Goal: Information Seeking & Learning: Learn about a topic

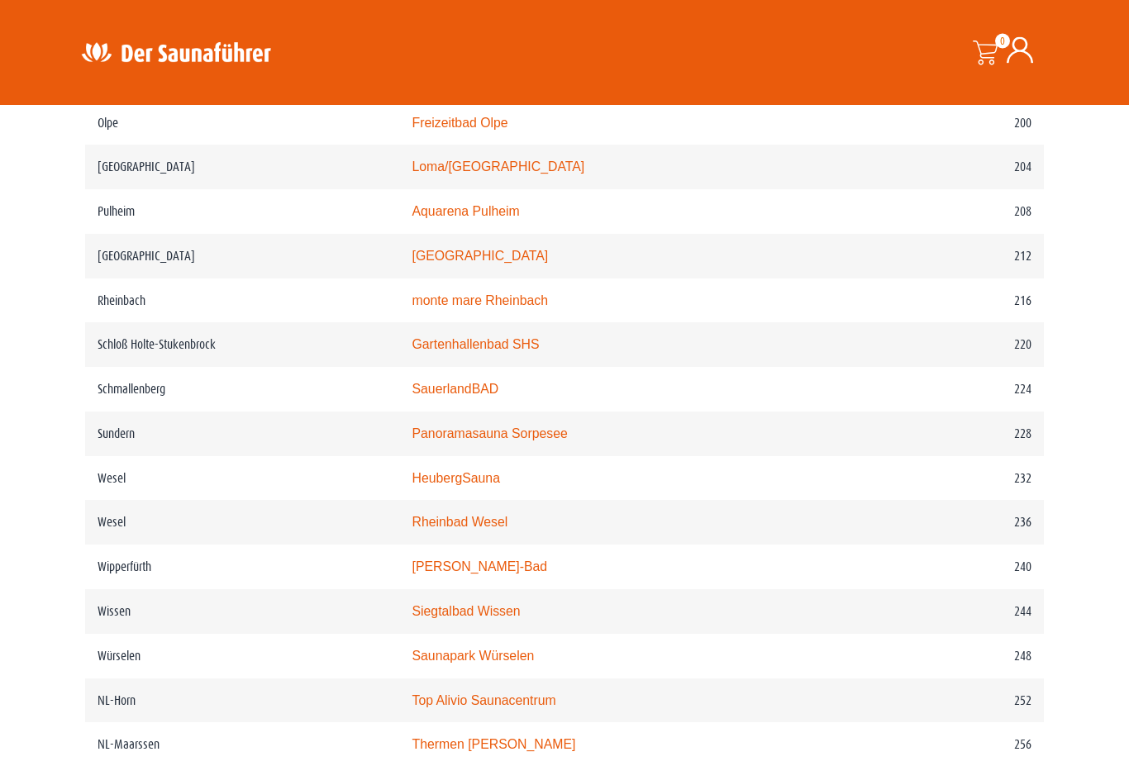
scroll to position [2877, 0]
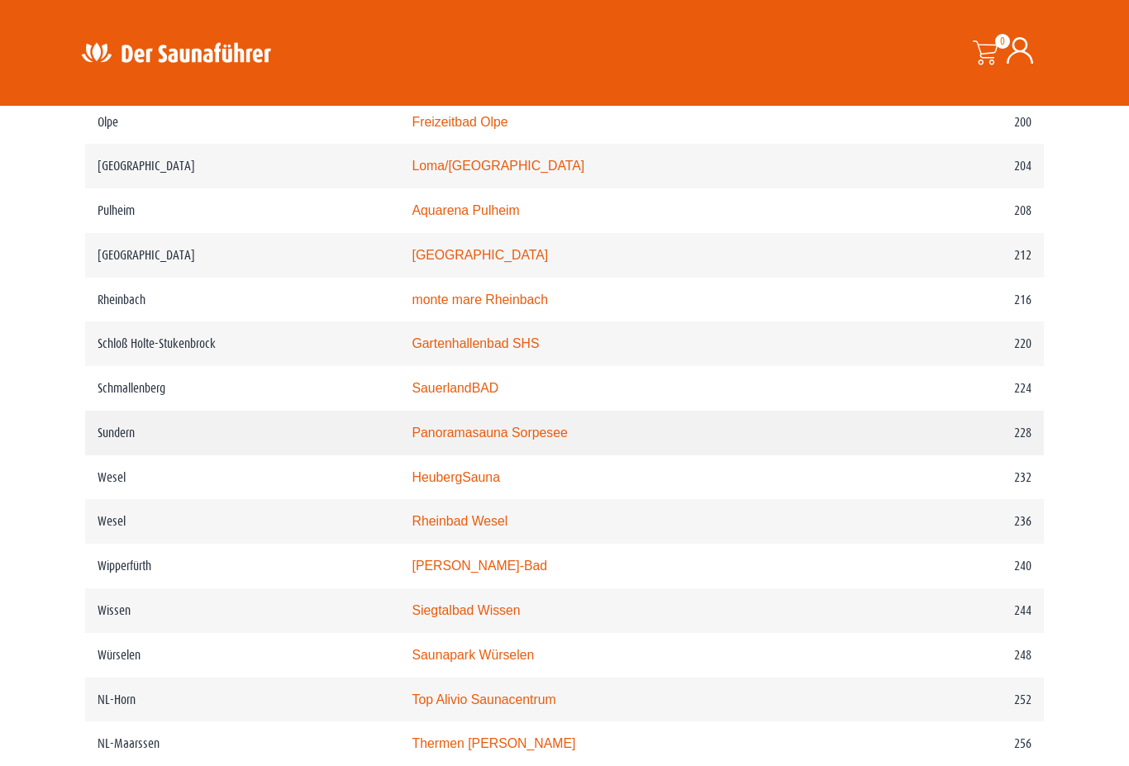
click at [457, 455] on td "Panoramasauna Sorpesee" at bounding box center [635, 433] width 472 height 45
click at [471, 440] on link "Panoramasauna Sorpesee" at bounding box center [489, 433] width 155 height 14
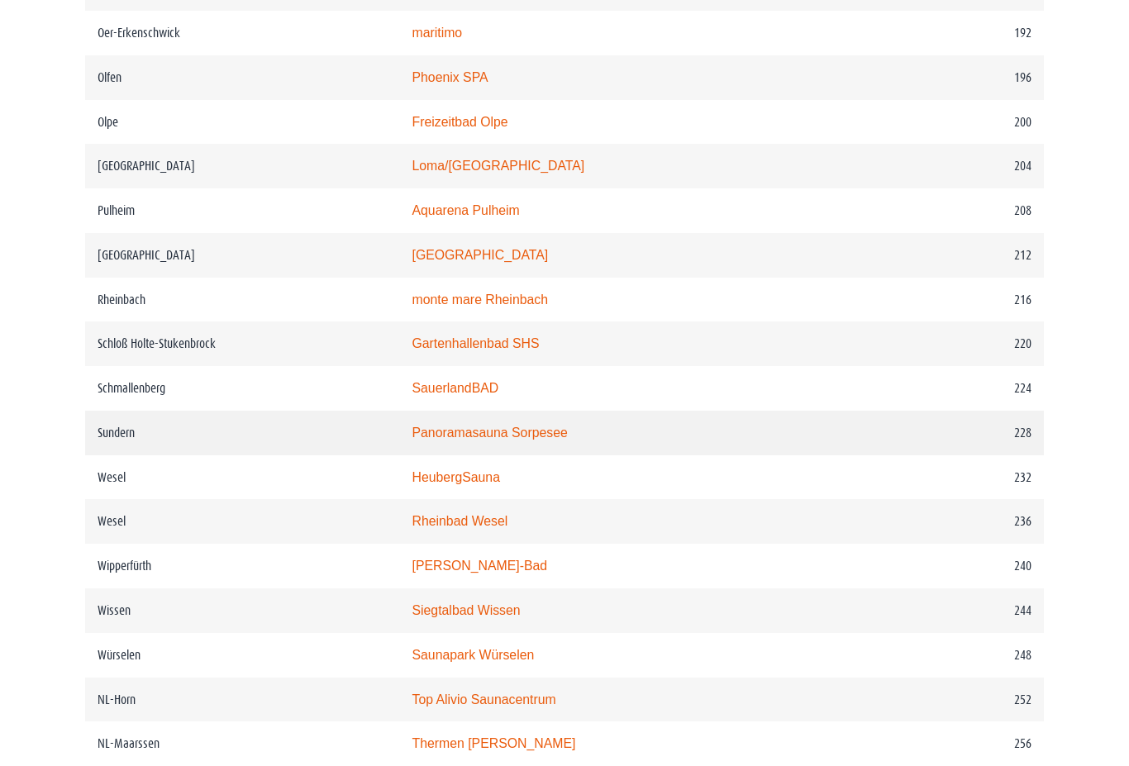
scroll to position [2922, 0]
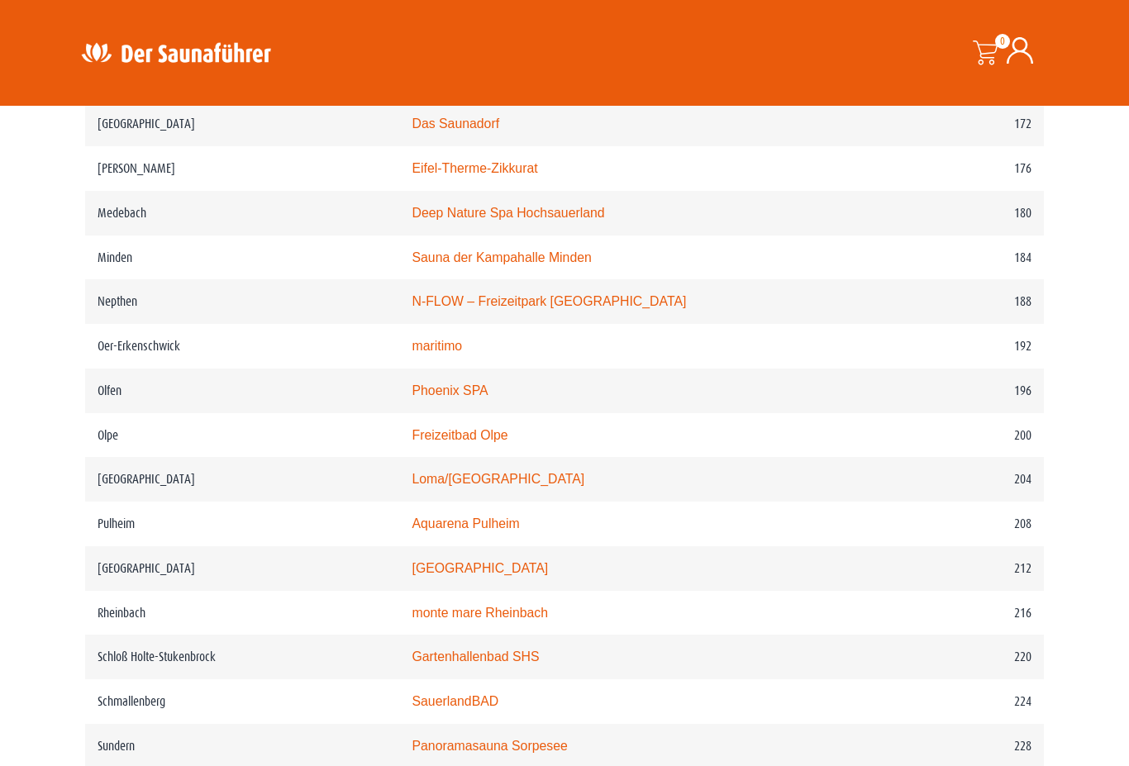
scroll to position [2563, 0]
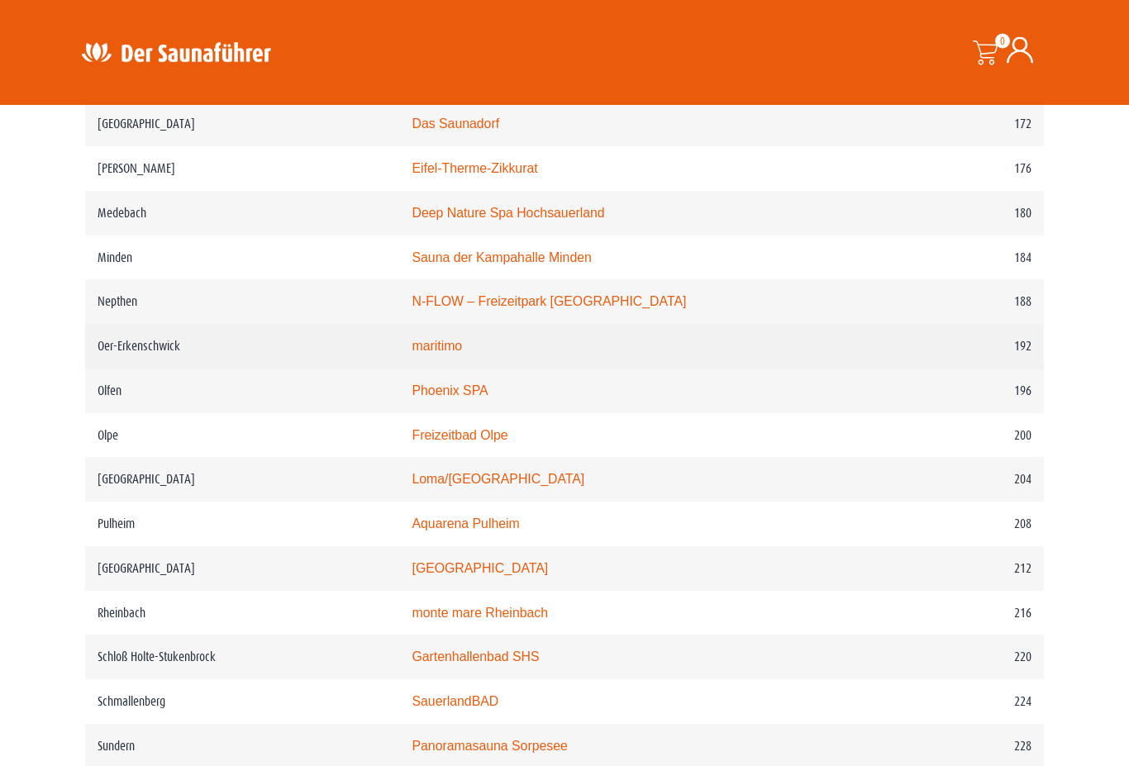
click at [435, 354] on link "maritimo" at bounding box center [437, 347] width 50 height 14
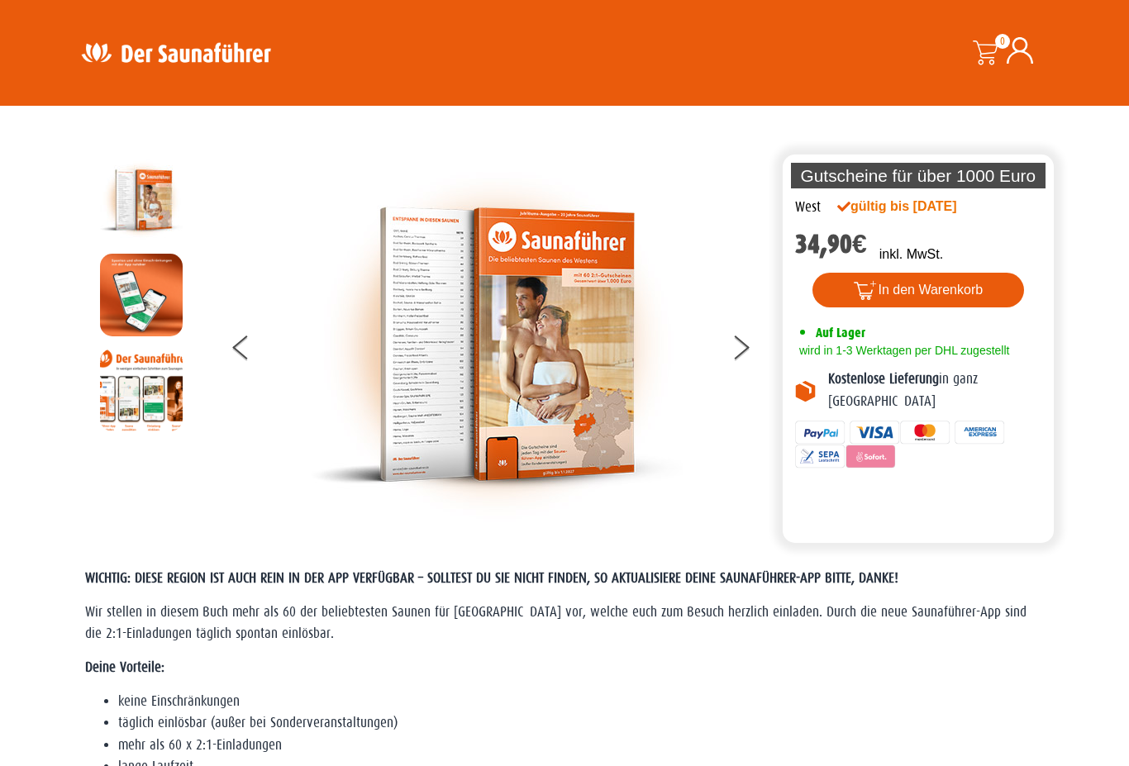
scroll to position [2564, 0]
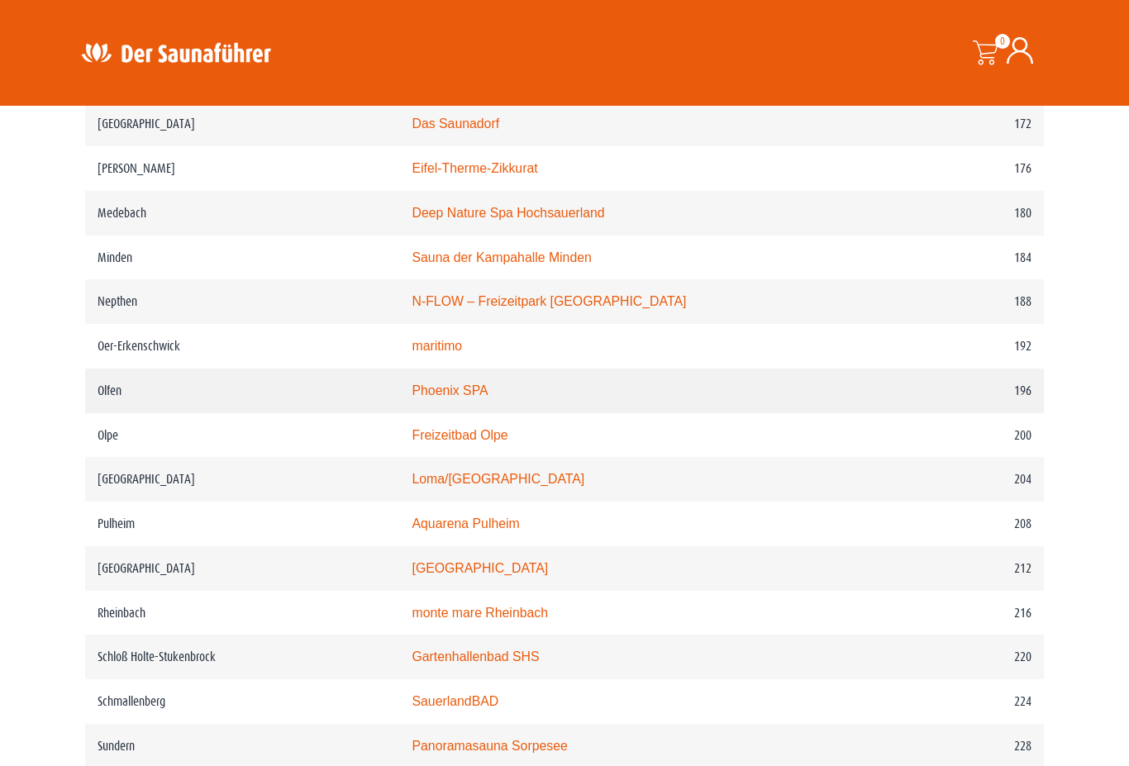
click at [412, 397] on link "Phoenix SPA" at bounding box center [450, 390] width 76 height 14
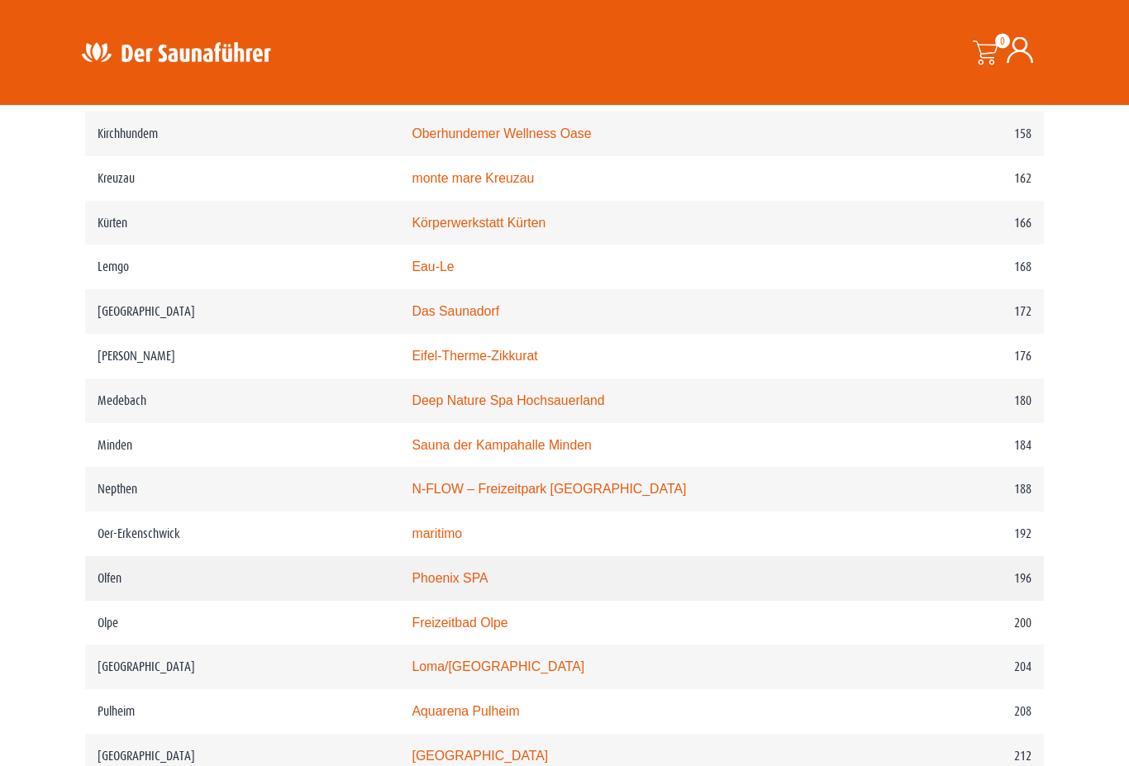
scroll to position [2273, 0]
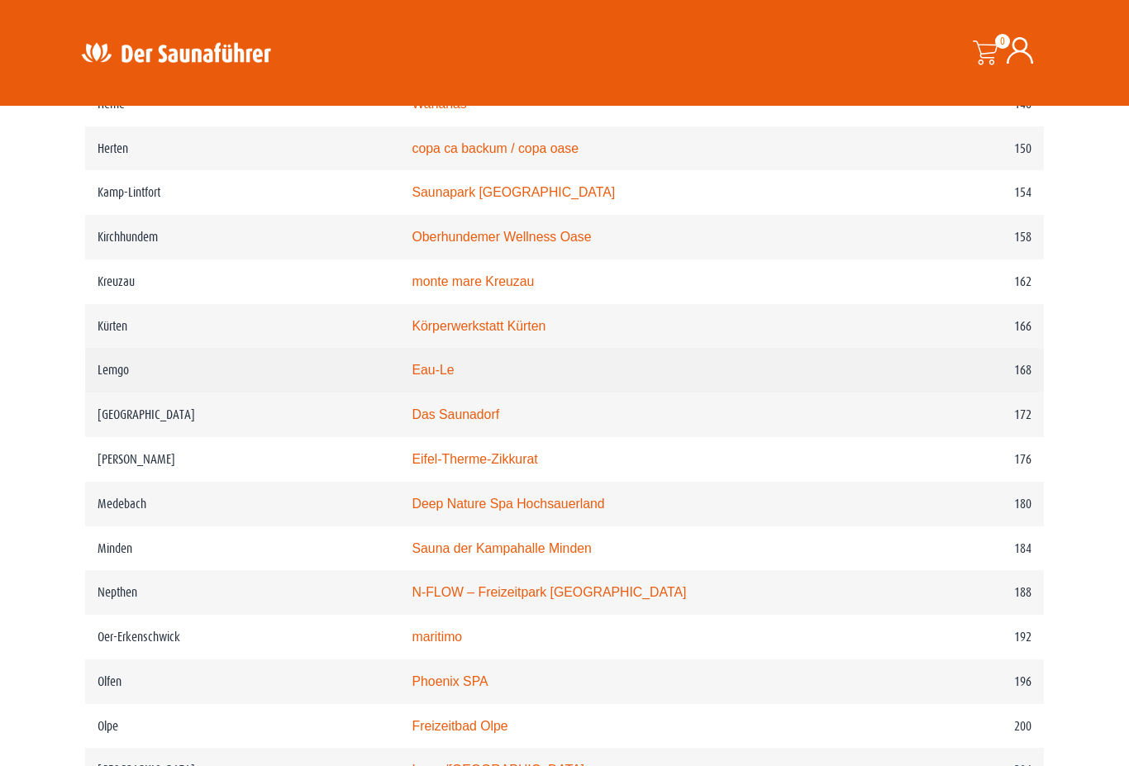
click at [109, 390] on td "Lemgo" at bounding box center [242, 370] width 314 height 45
click at [431, 377] on link "Eau-Le" at bounding box center [433, 370] width 42 height 14
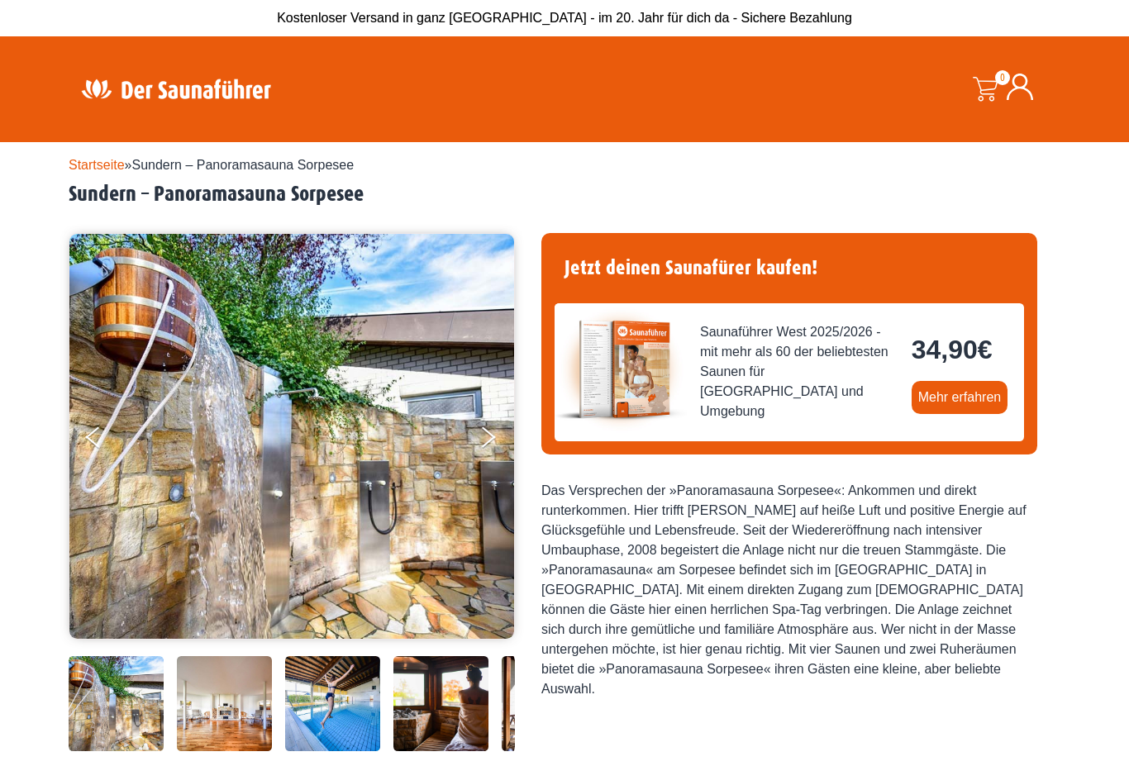
scroll to position [2, 0]
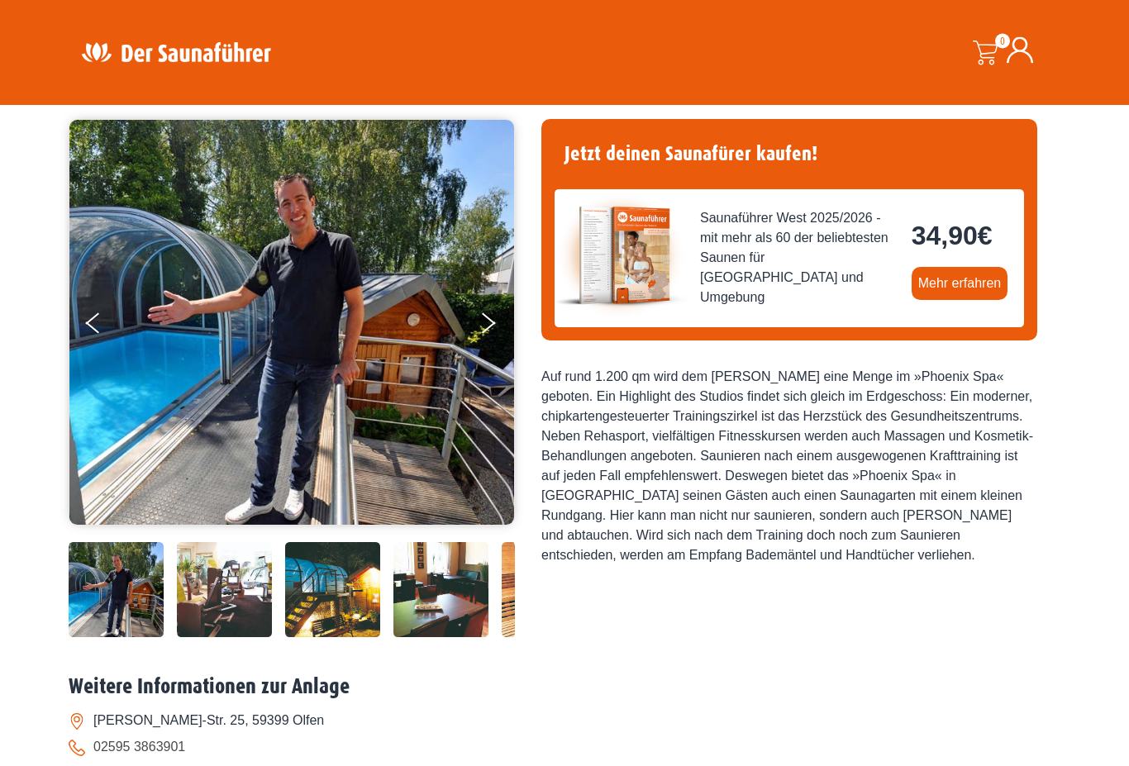
scroll to position [109, 0]
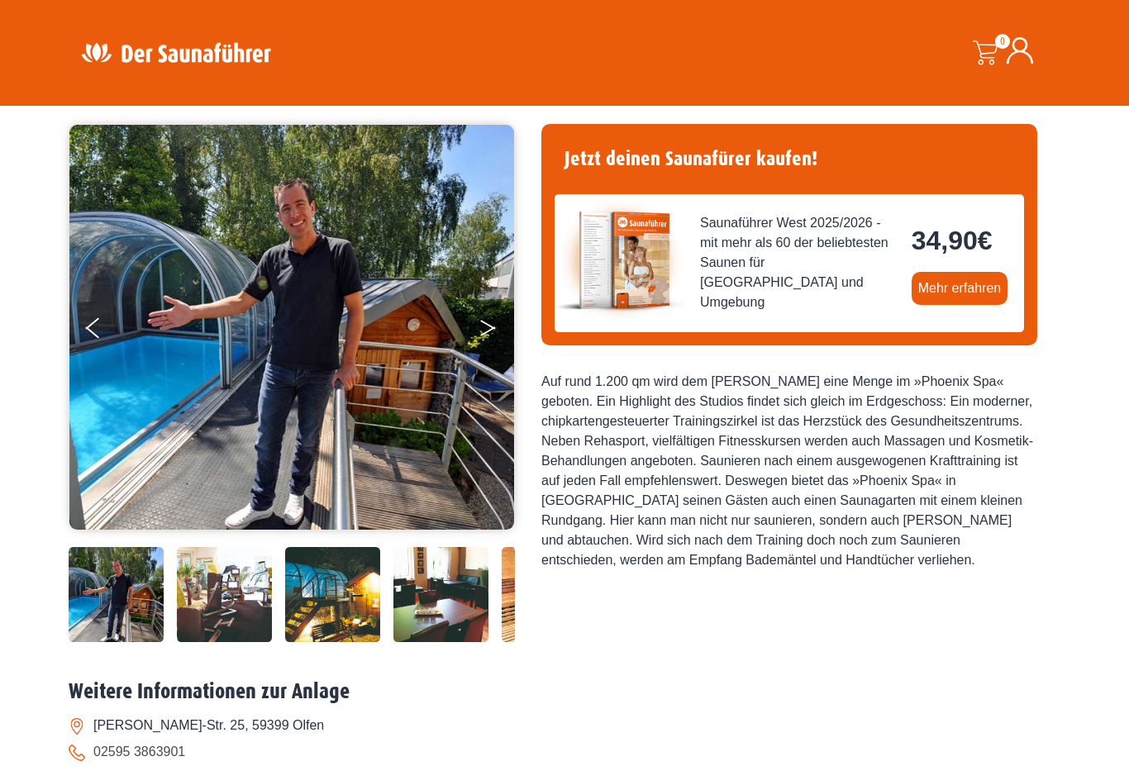
click at [488, 334] on button "Next" at bounding box center [498, 331] width 41 height 41
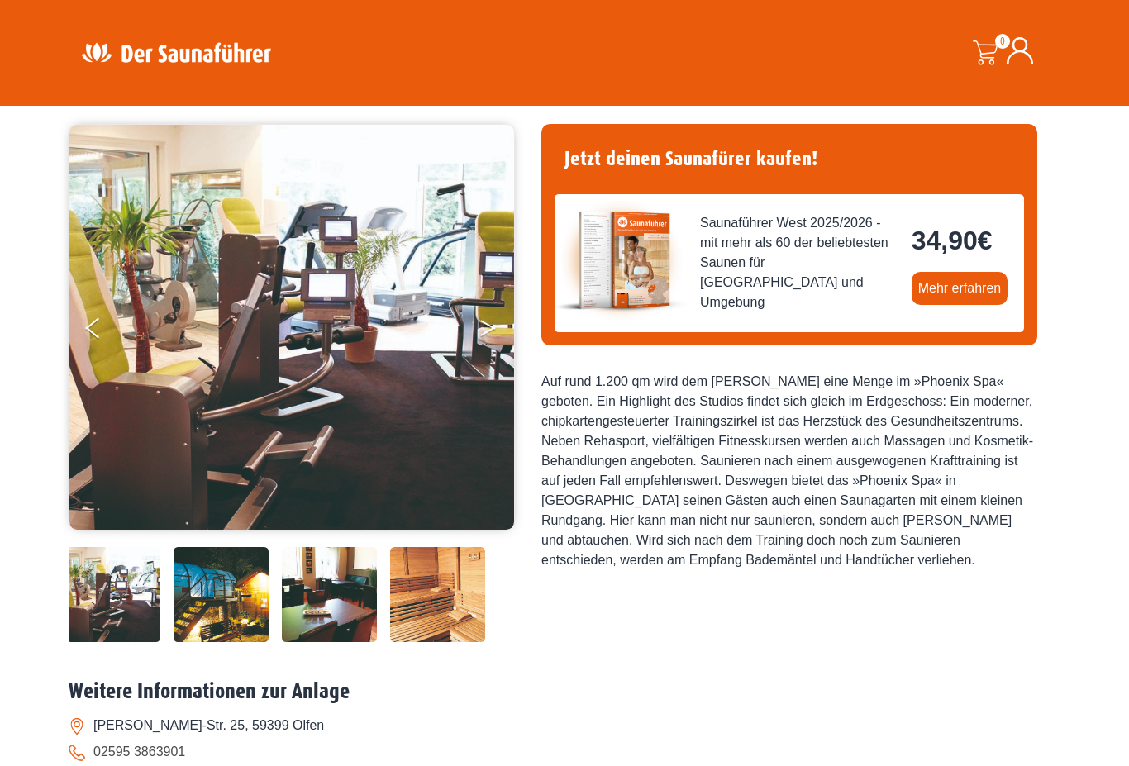
click at [489, 326] on button "Next" at bounding box center [498, 331] width 41 height 41
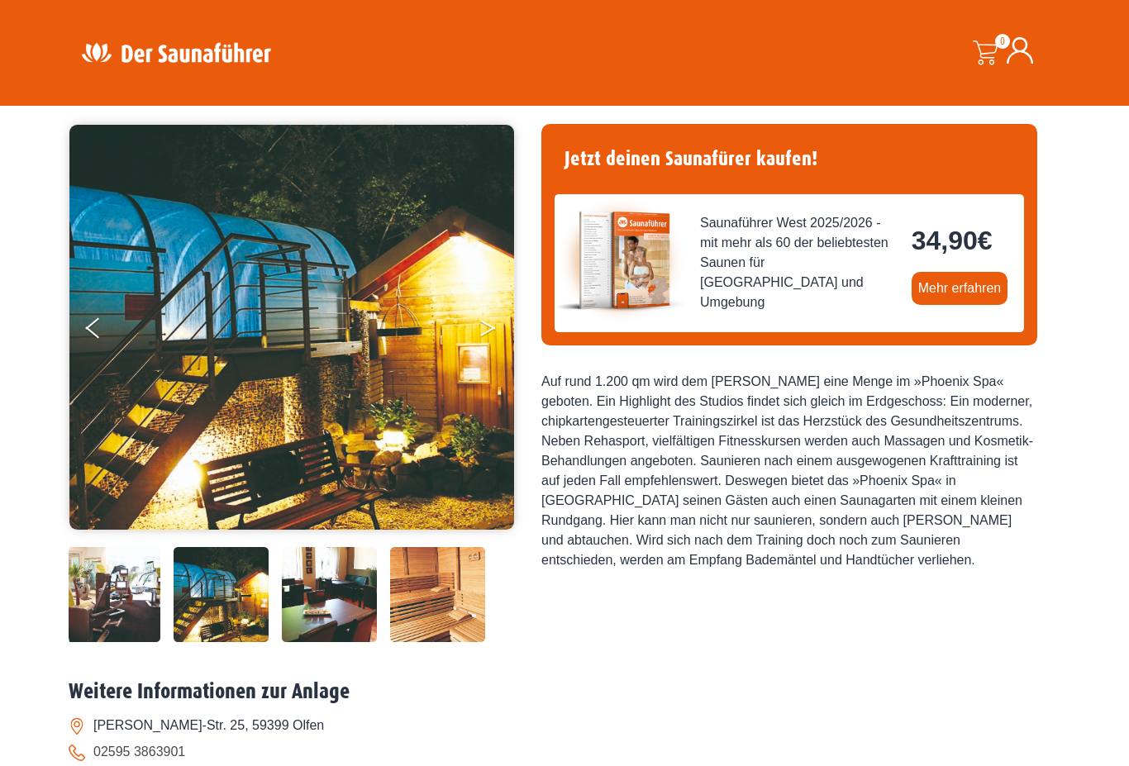
click at [485, 335] on button "Next" at bounding box center [498, 331] width 41 height 41
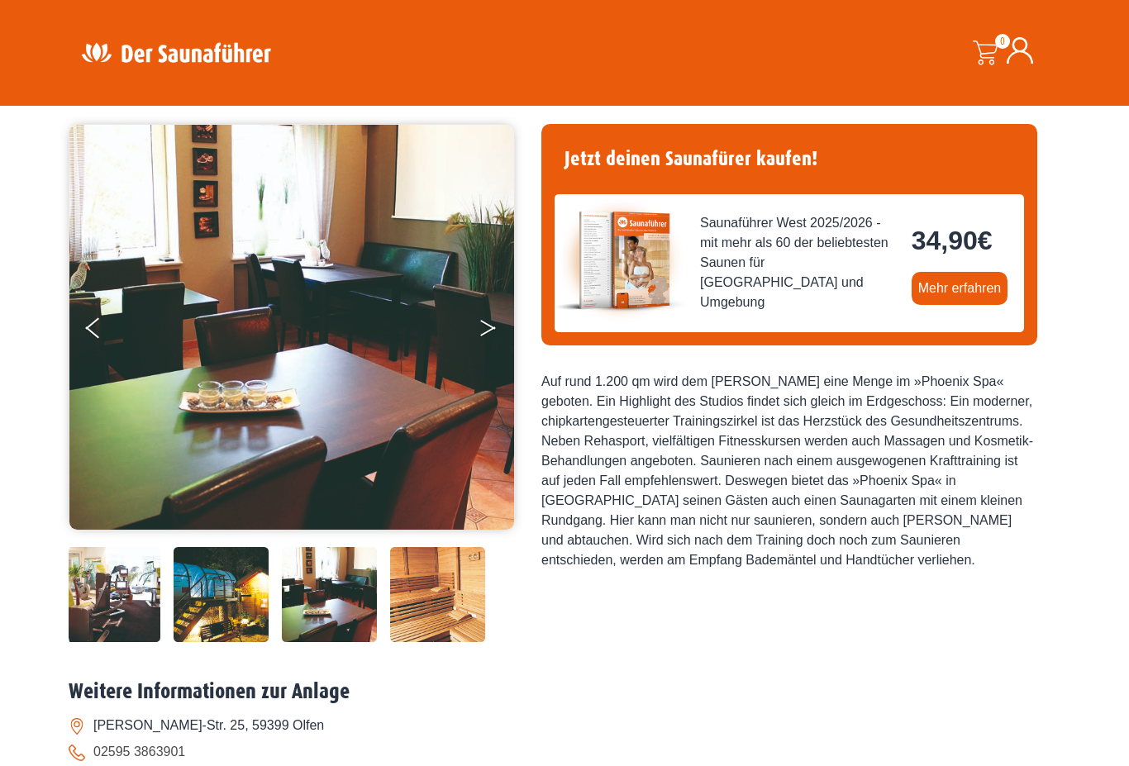
click at [493, 332] on button "Next" at bounding box center [498, 331] width 41 height 41
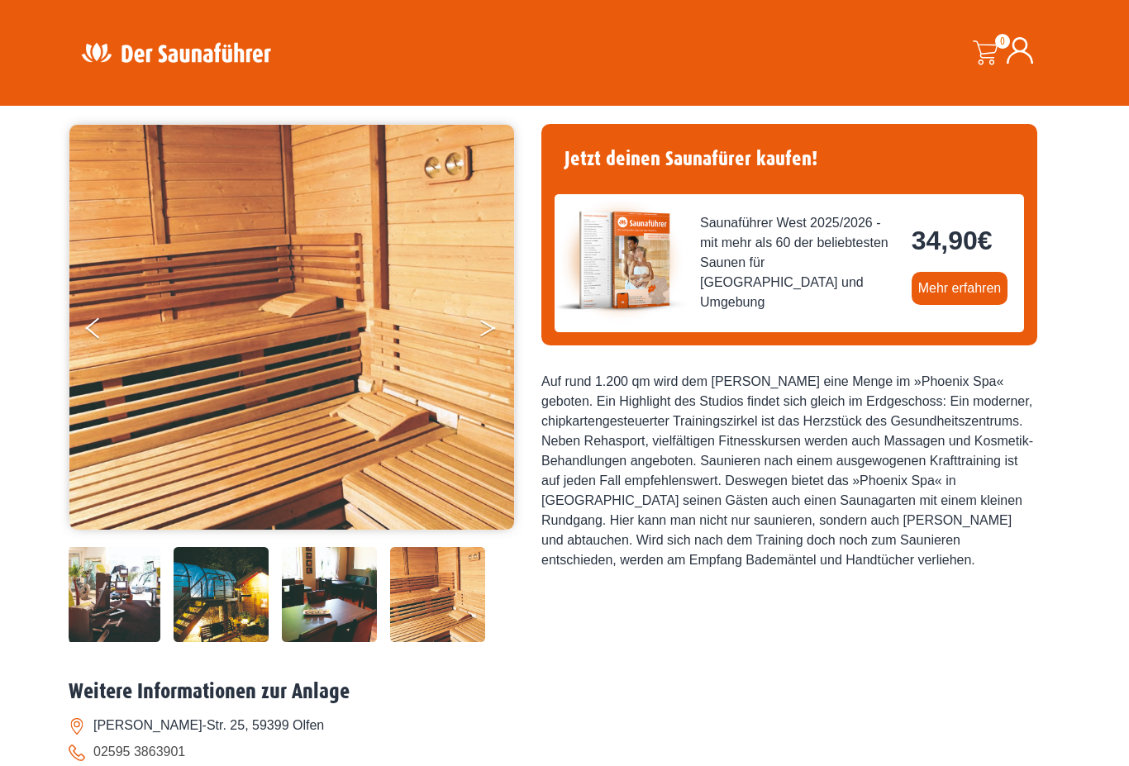
click at [493, 338] on button "Next" at bounding box center [498, 331] width 41 height 41
click at [488, 330] on button "Next" at bounding box center [498, 331] width 41 height 41
click at [491, 319] on button "Next" at bounding box center [498, 331] width 41 height 41
click at [484, 322] on icon "Next" at bounding box center [487, 325] width 15 height 10
click at [481, 327] on button "Next" at bounding box center [498, 331] width 41 height 41
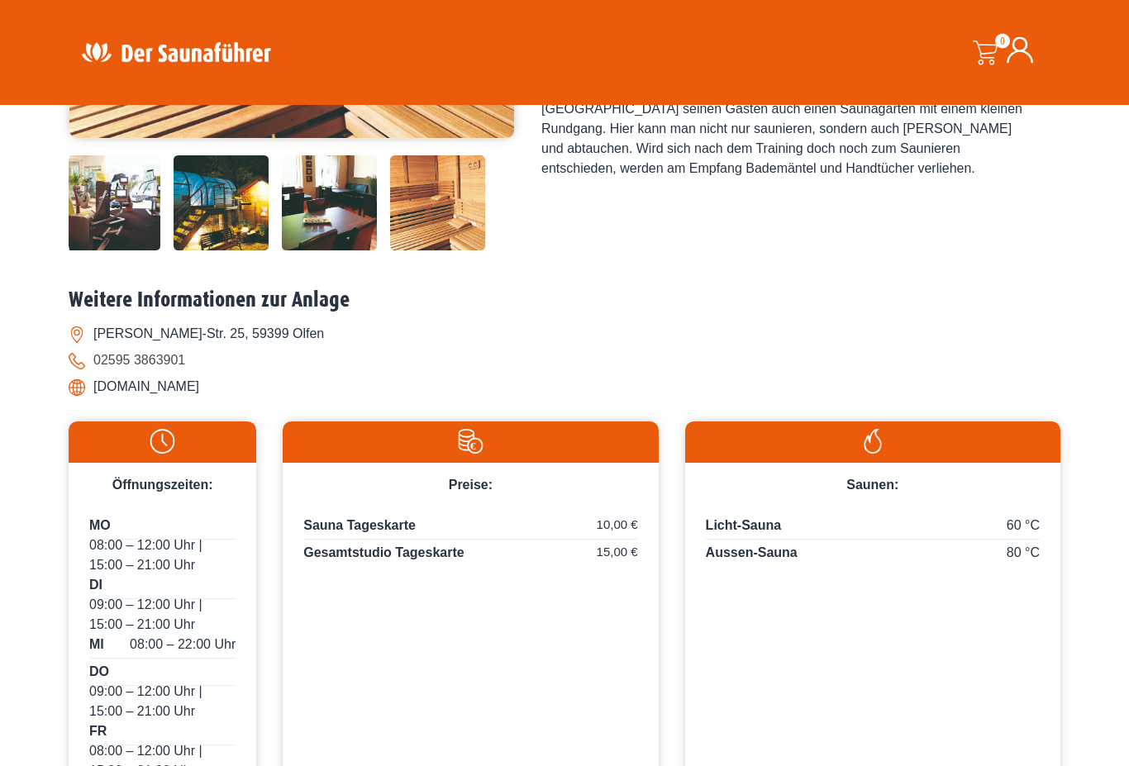
scroll to position [483, 0]
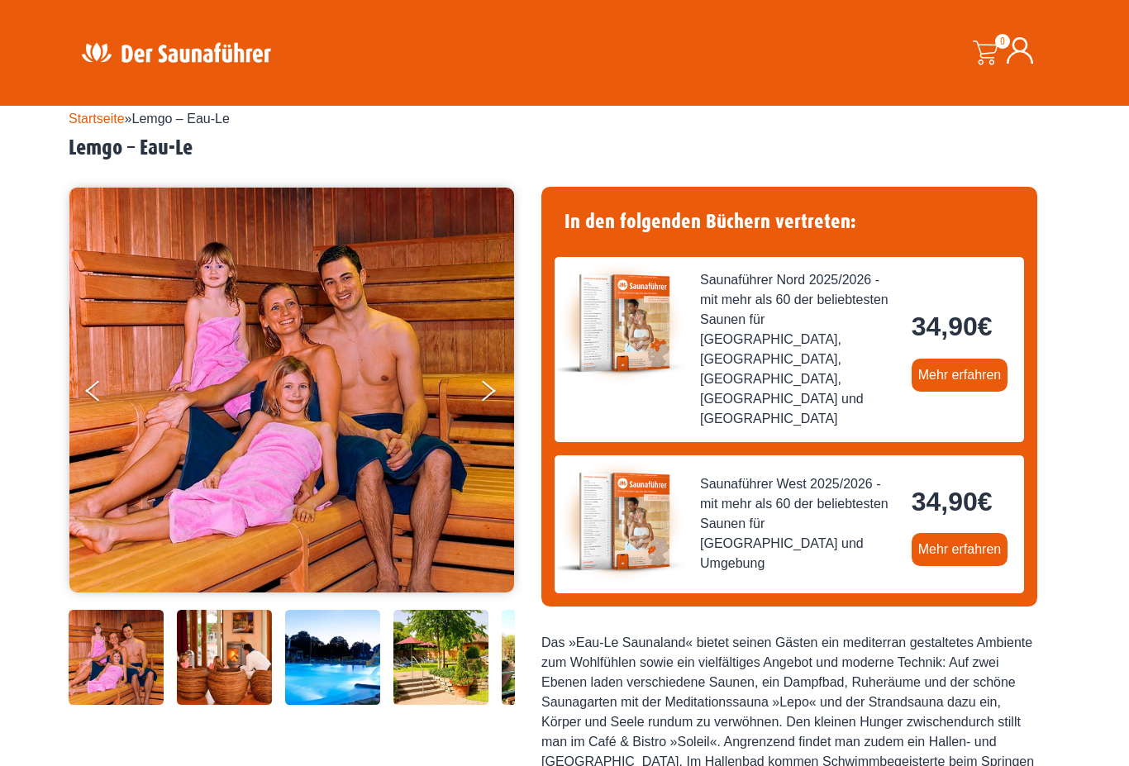
scroll to position [45, 0]
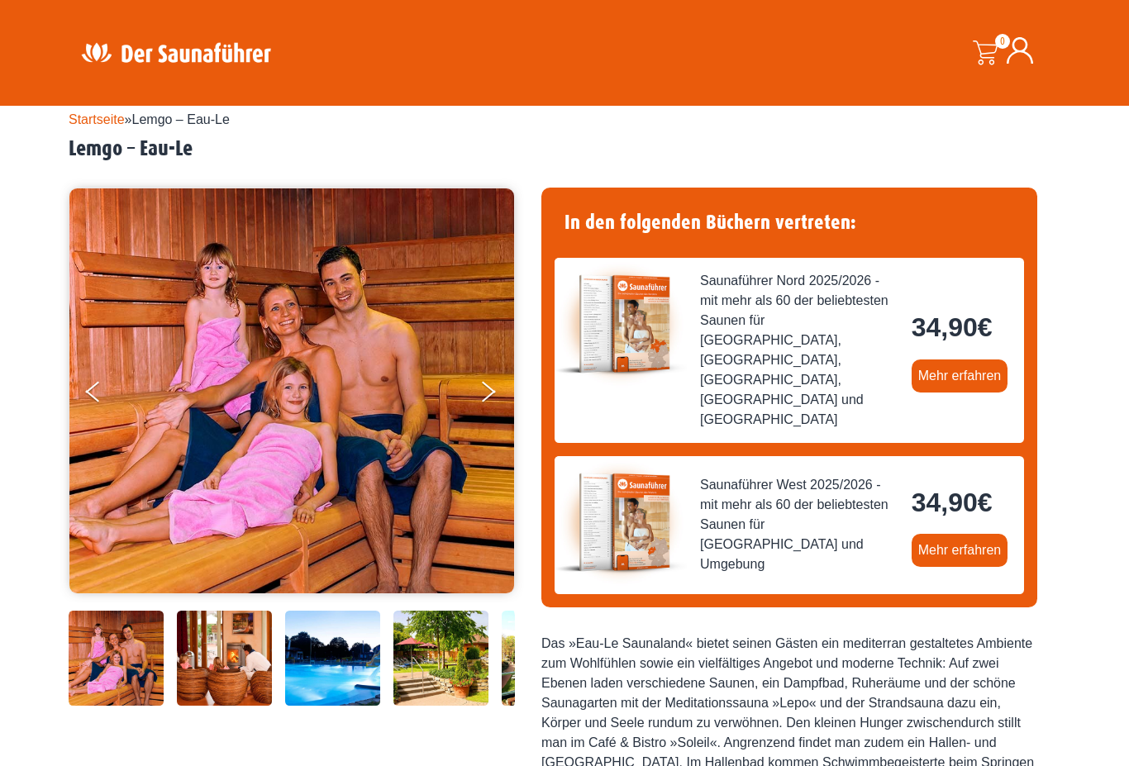
click at [239, 410] on img at bounding box center [291, 390] width 445 height 405
click at [499, 383] on button "Next" at bounding box center [498, 394] width 41 height 41
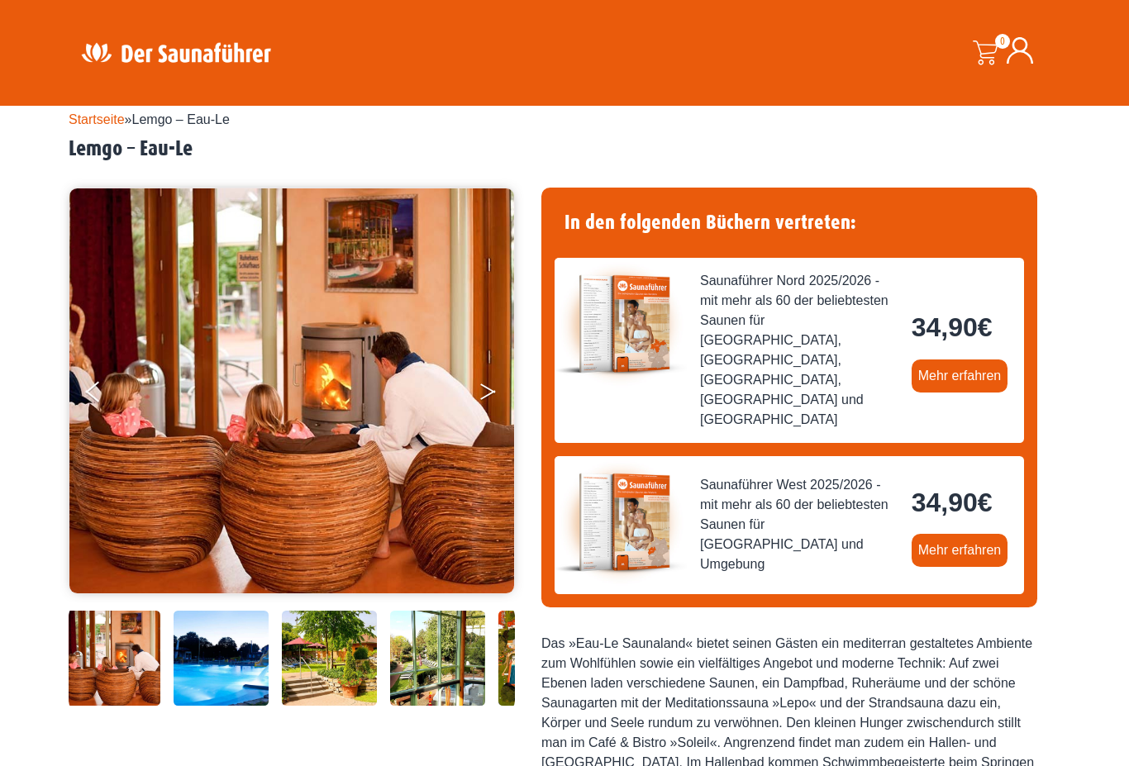
click at [497, 394] on button "Next" at bounding box center [498, 394] width 41 height 41
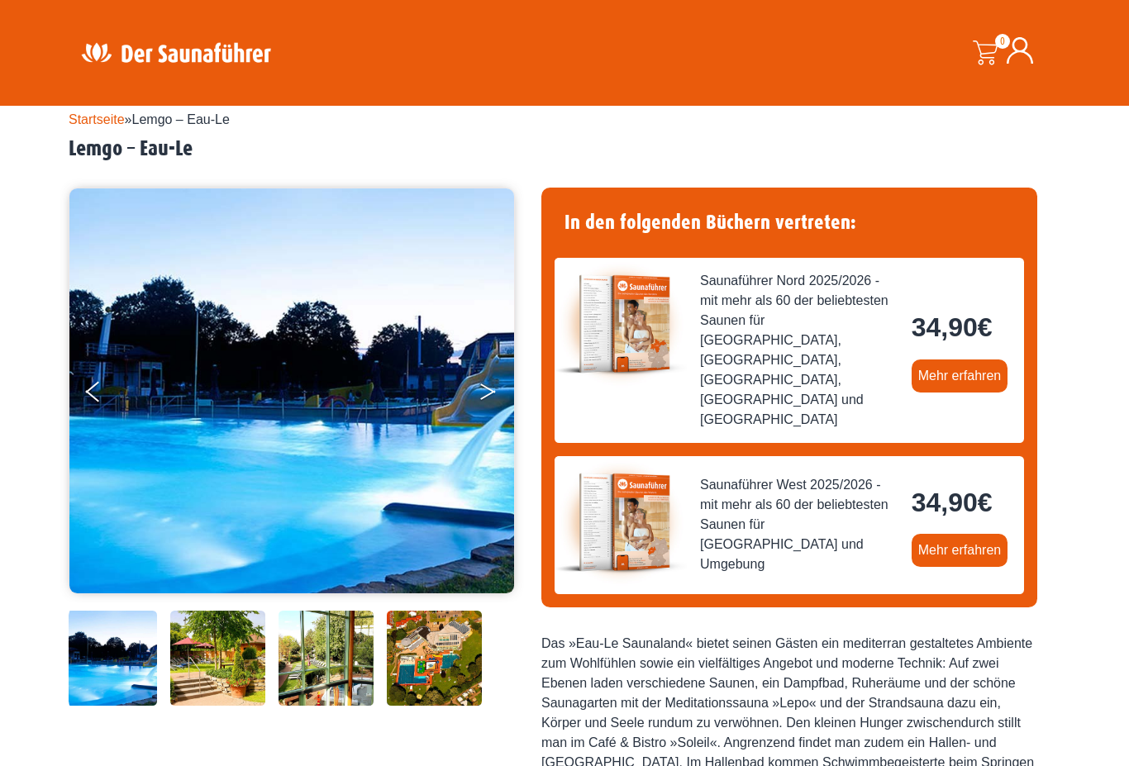
click at [499, 405] on button "Next" at bounding box center [498, 394] width 41 height 41
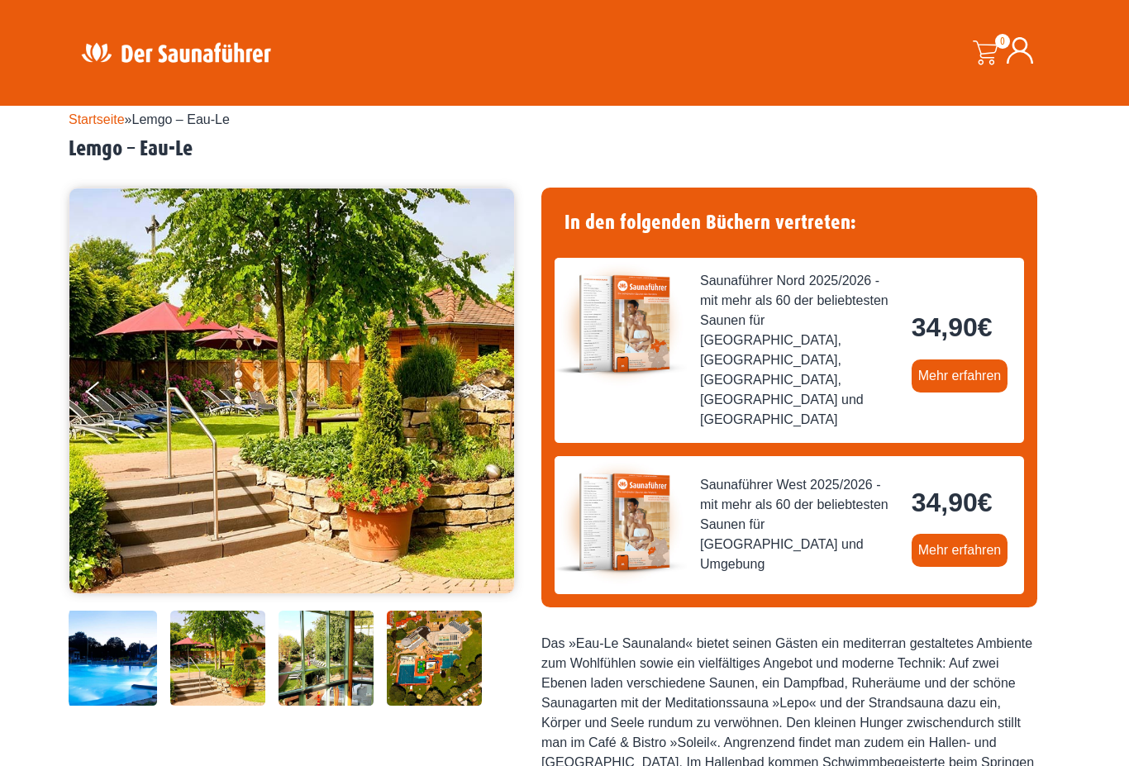
click at [496, 393] on button "Next" at bounding box center [498, 394] width 41 height 41
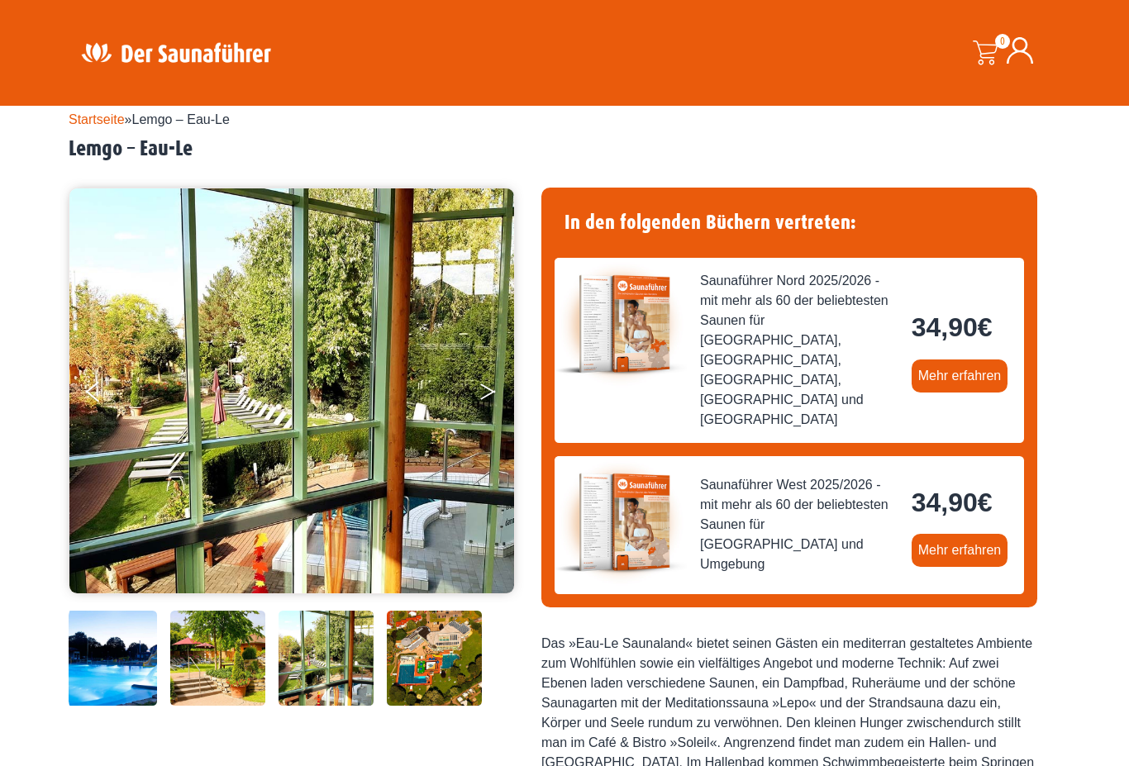
click at [488, 397] on button "Next" at bounding box center [498, 394] width 41 height 41
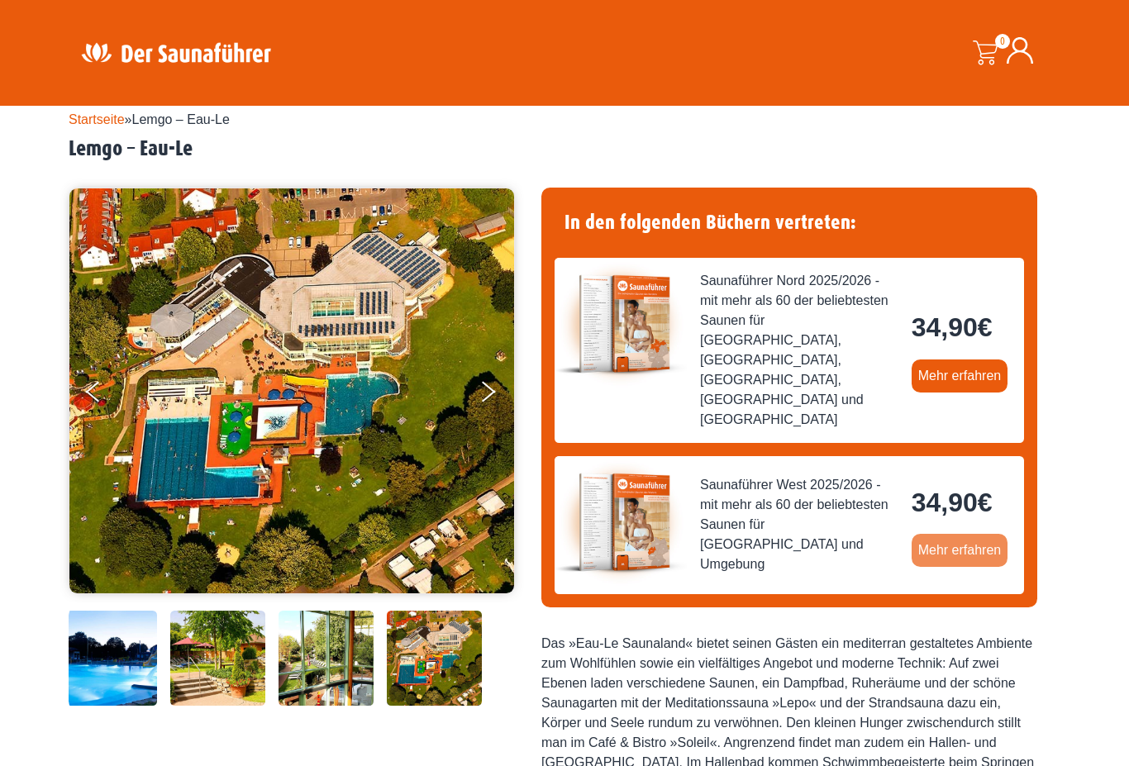
click at [957, 534] on link "Mehr erfahren" at bounding box center [959, 550] width 97 height 33
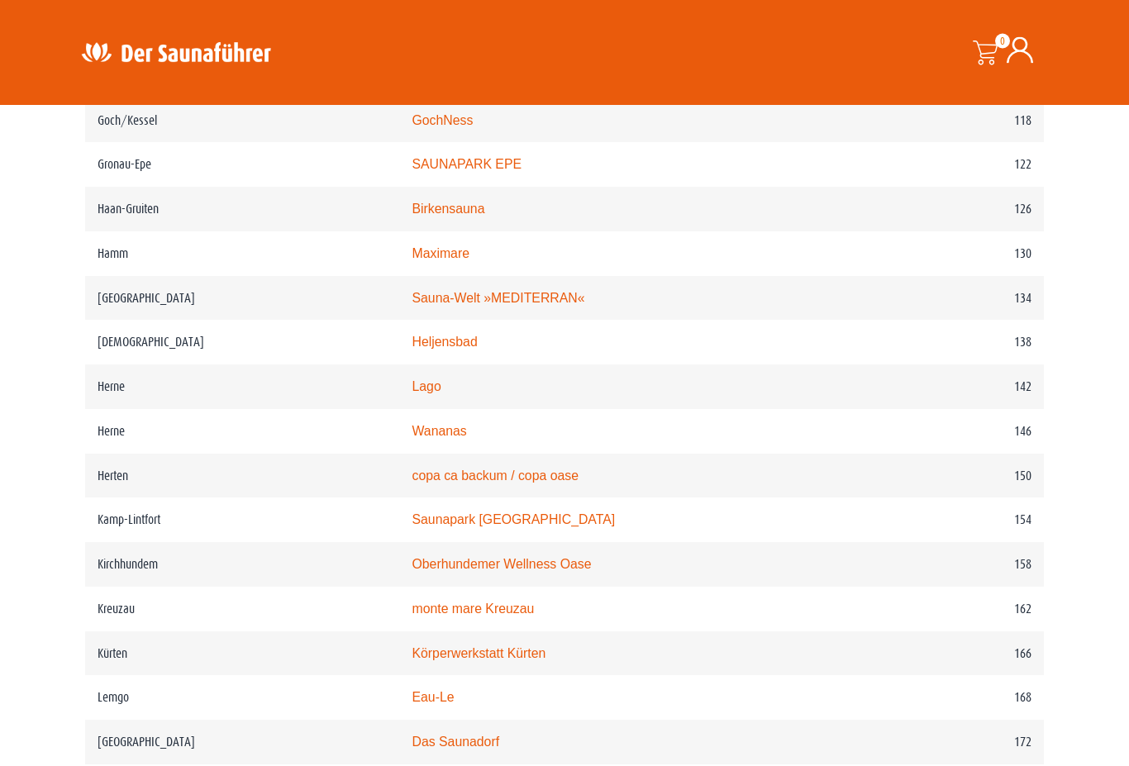
scroll to position [2026, 0]
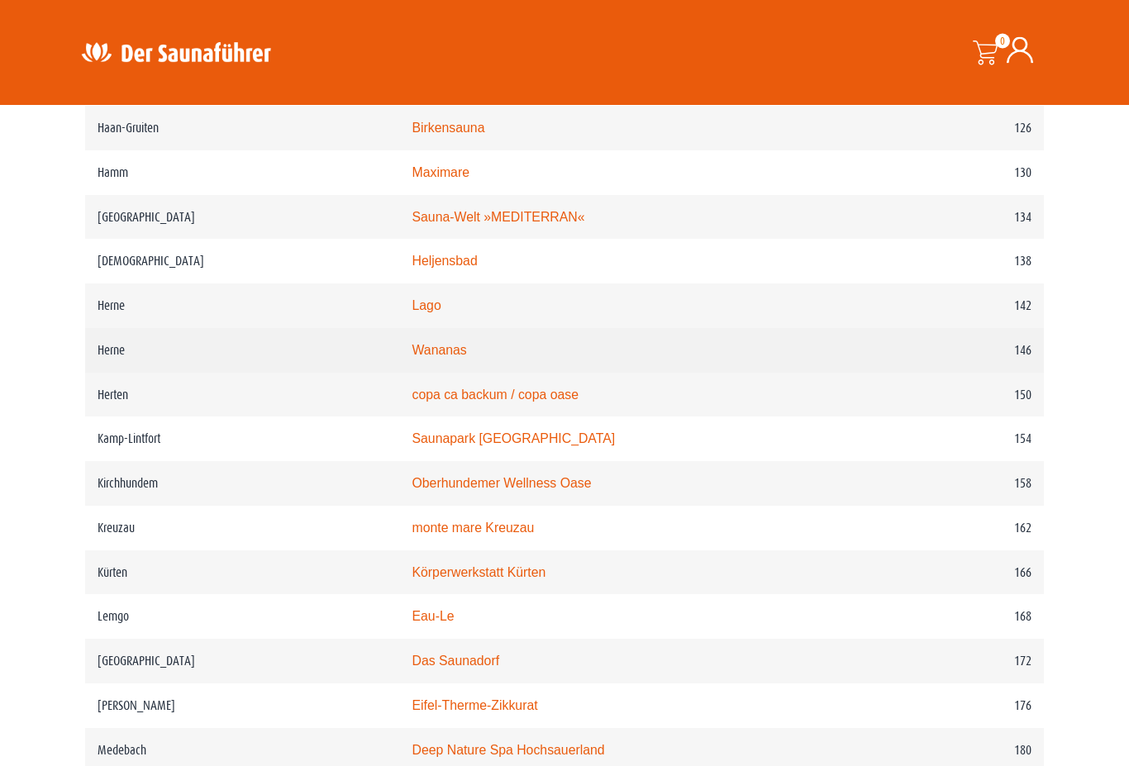
click at [446, 358] on link "Wananas" at bounding box center [439, 351] width 55 height 14
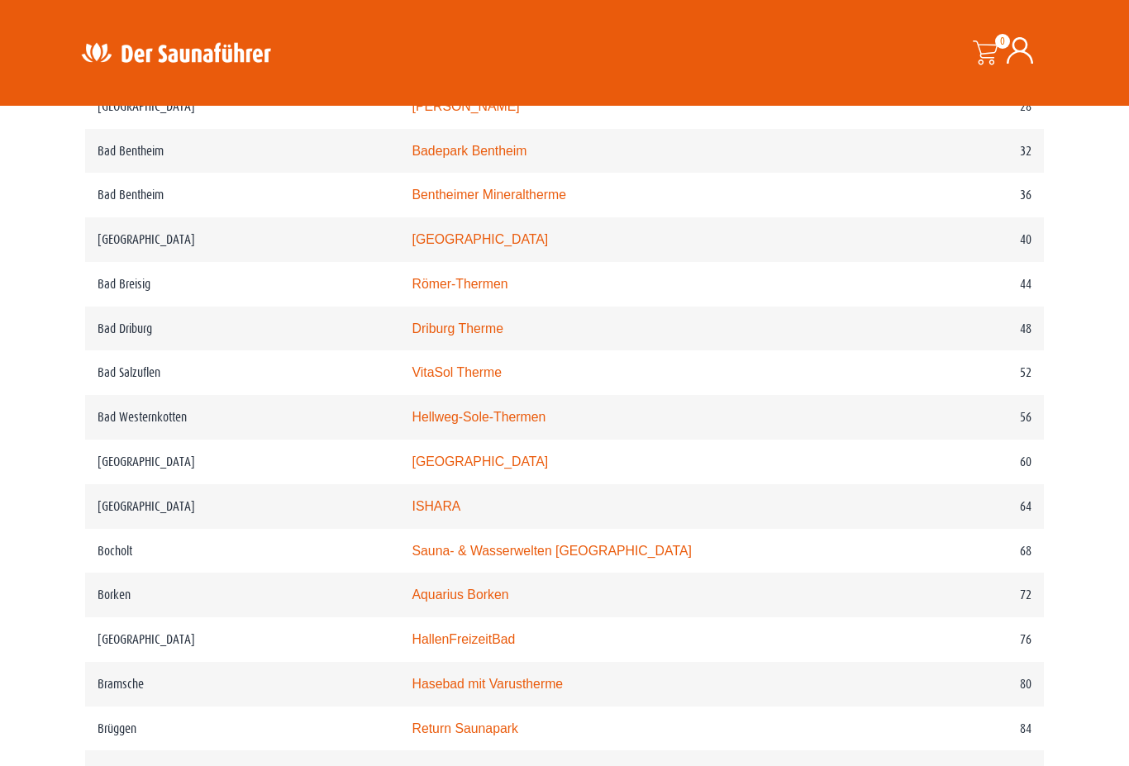
scroll to position [1110, 0]
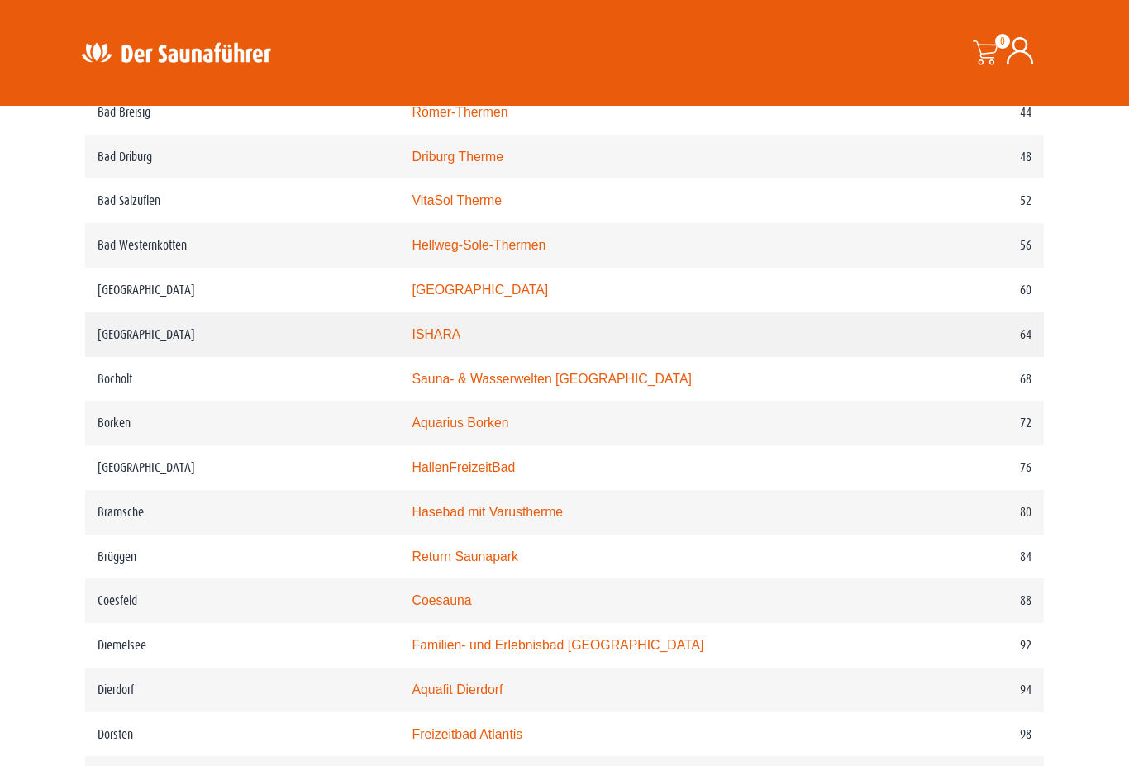
click at [426, 341] on link "ISHARA" at bounding box center [436, 334] width 49 height 14
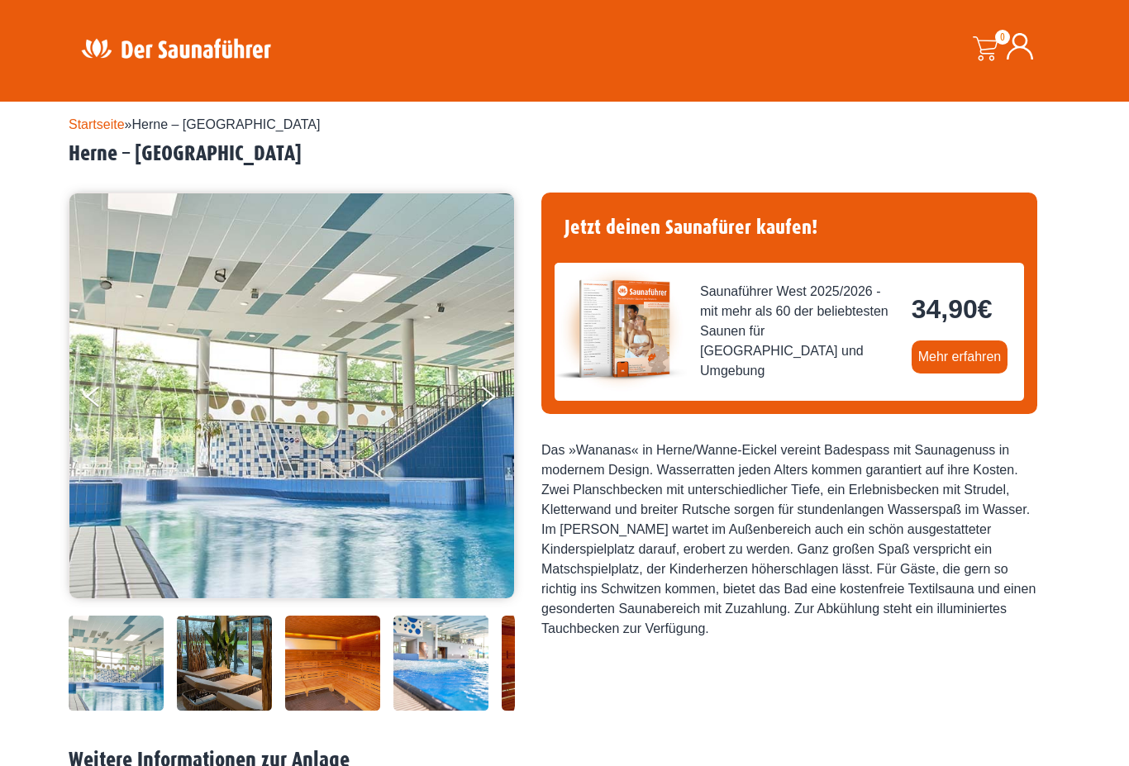
scroll to position [6, 0]
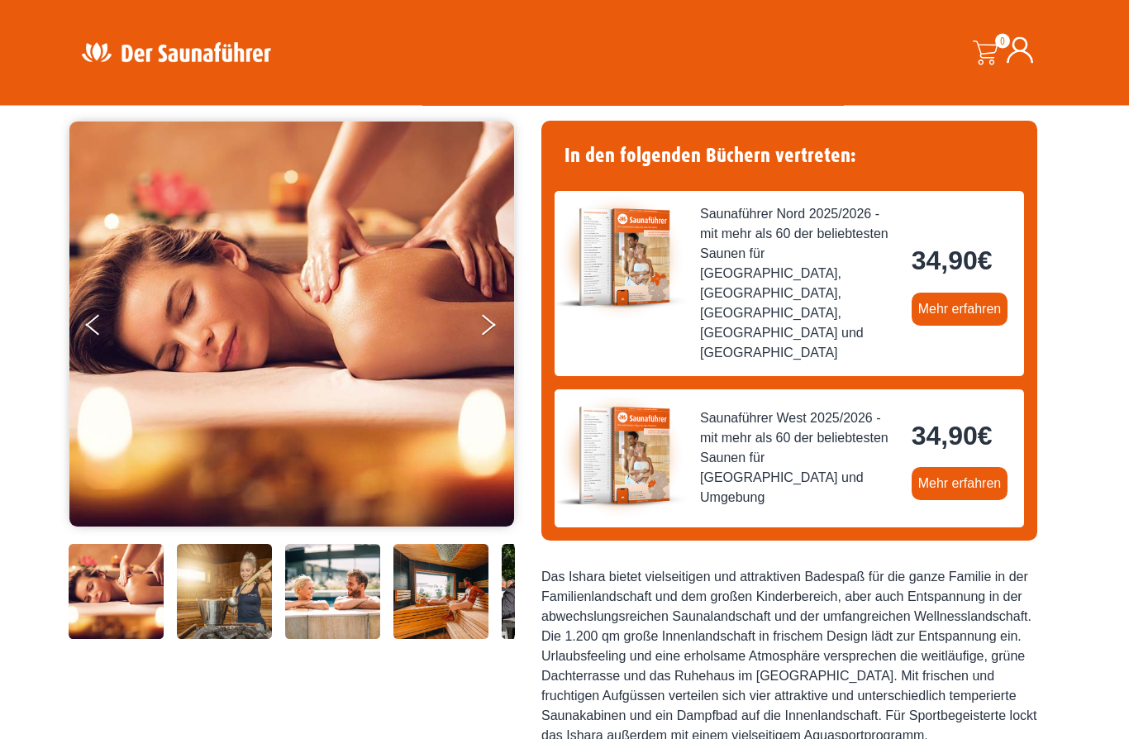
scroll to position [112, 0]
click at [496, 320] on button "Next" at bounding box center [498, 327] width 41 height 41
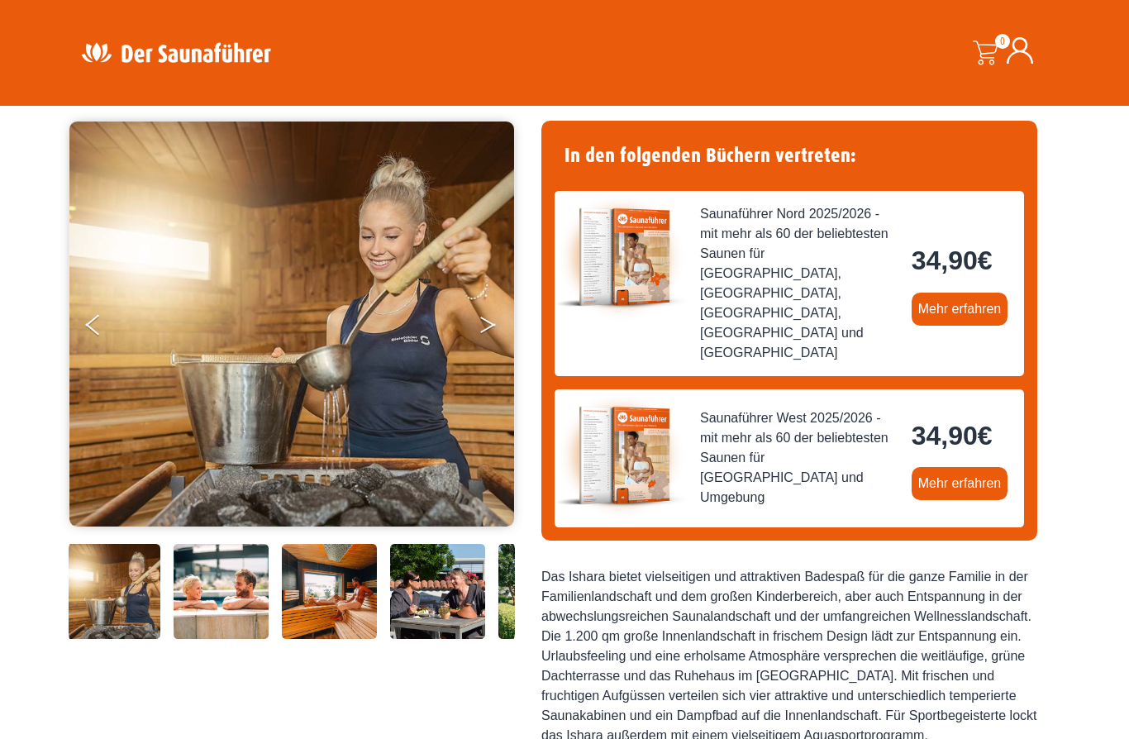
click at [485, 324] on button "Next" at bounding box center [498, 327] width 41 height 41
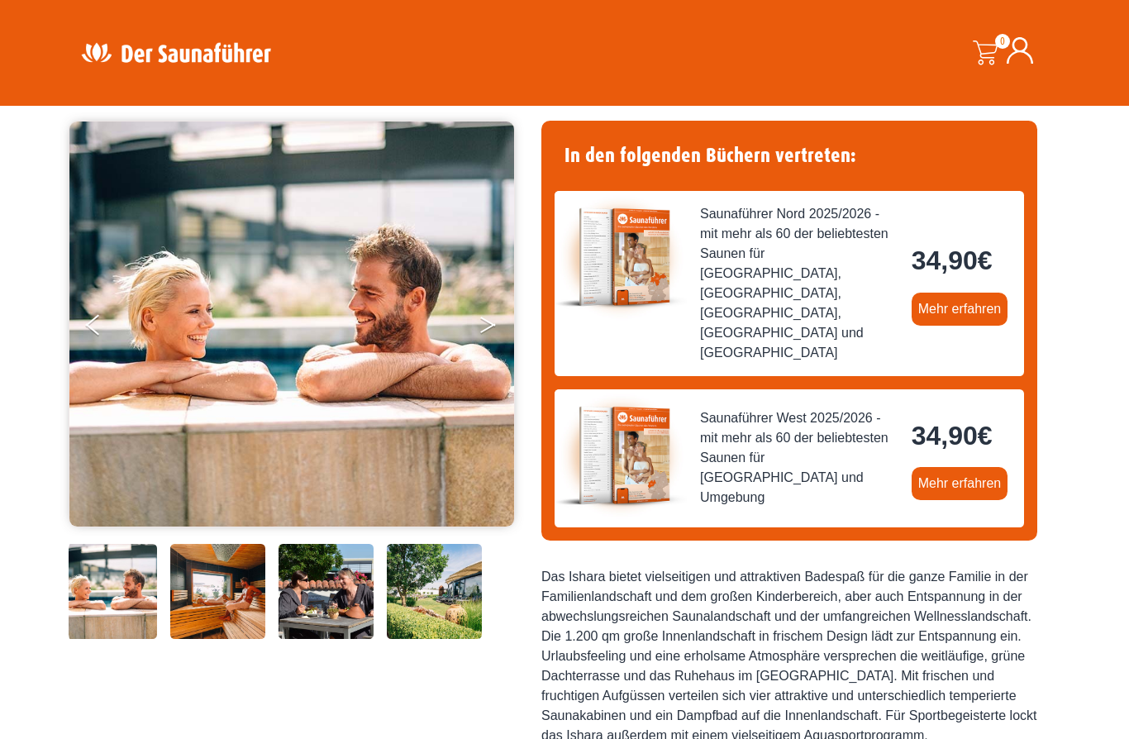
click at [494, 335] on button "Next" at bounding box center [498, 327] width 41 height 41
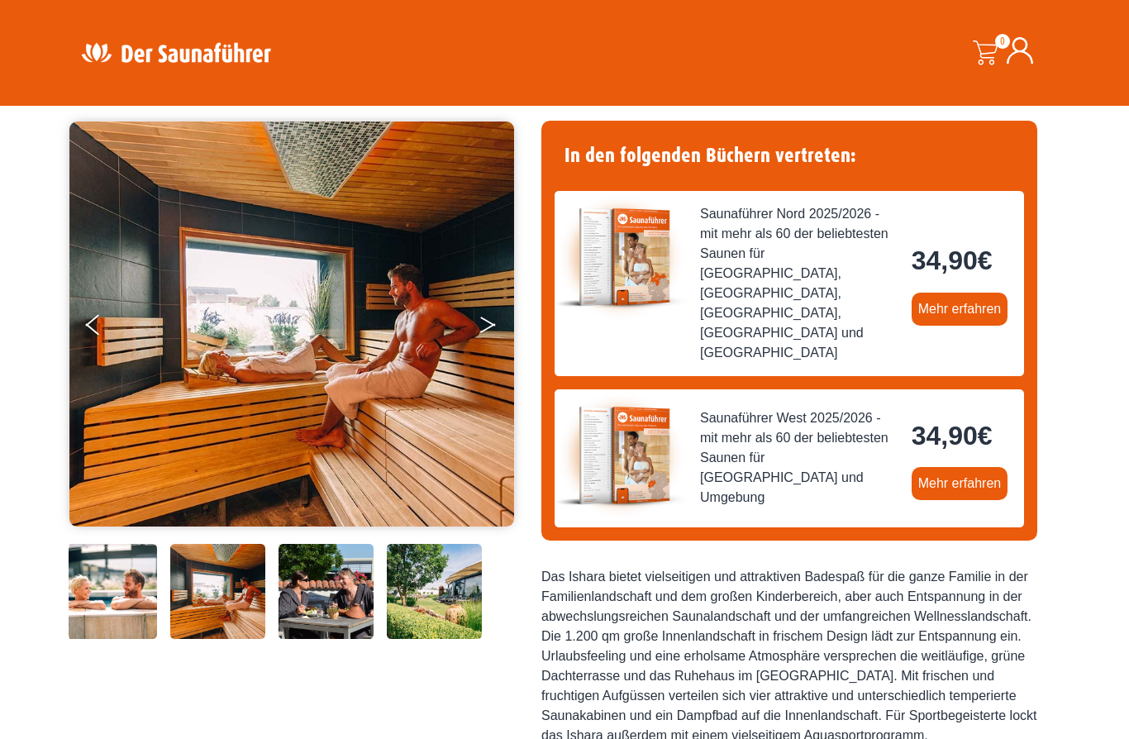
click at [492, 331] on button "Next" at bounding box center [498, 327] width 41 height 41
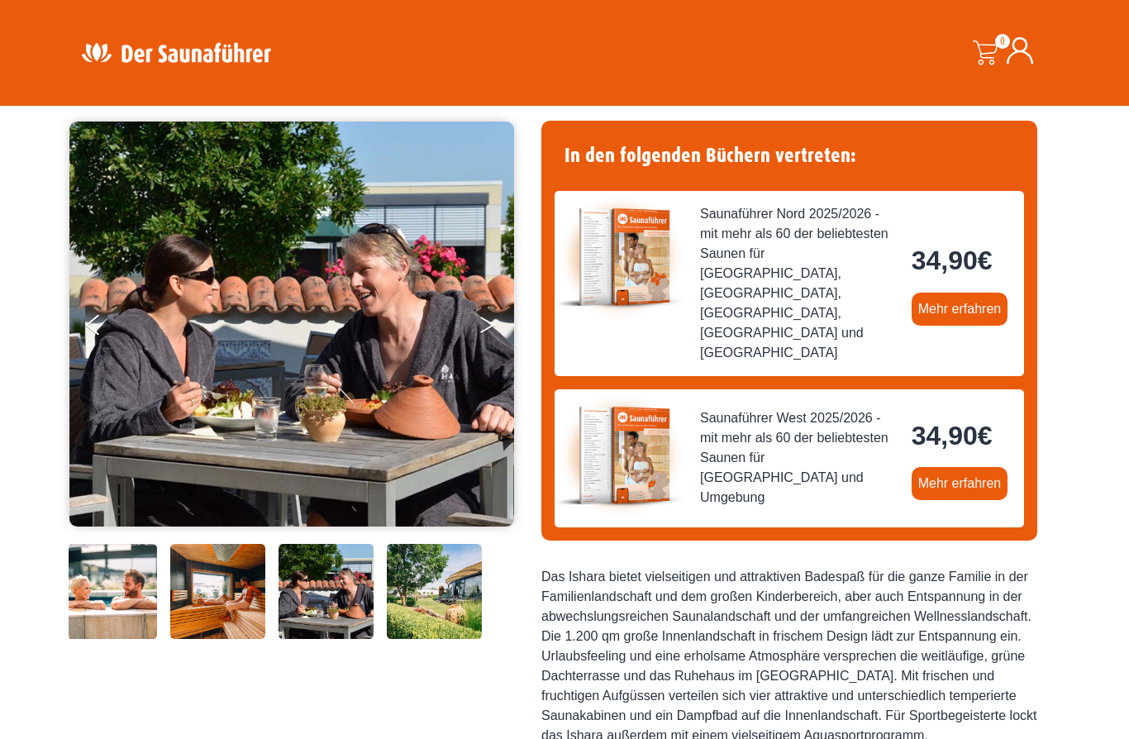
click at [494, 329] on button "Next" at bounding box center [498, 327] width 41 height 41
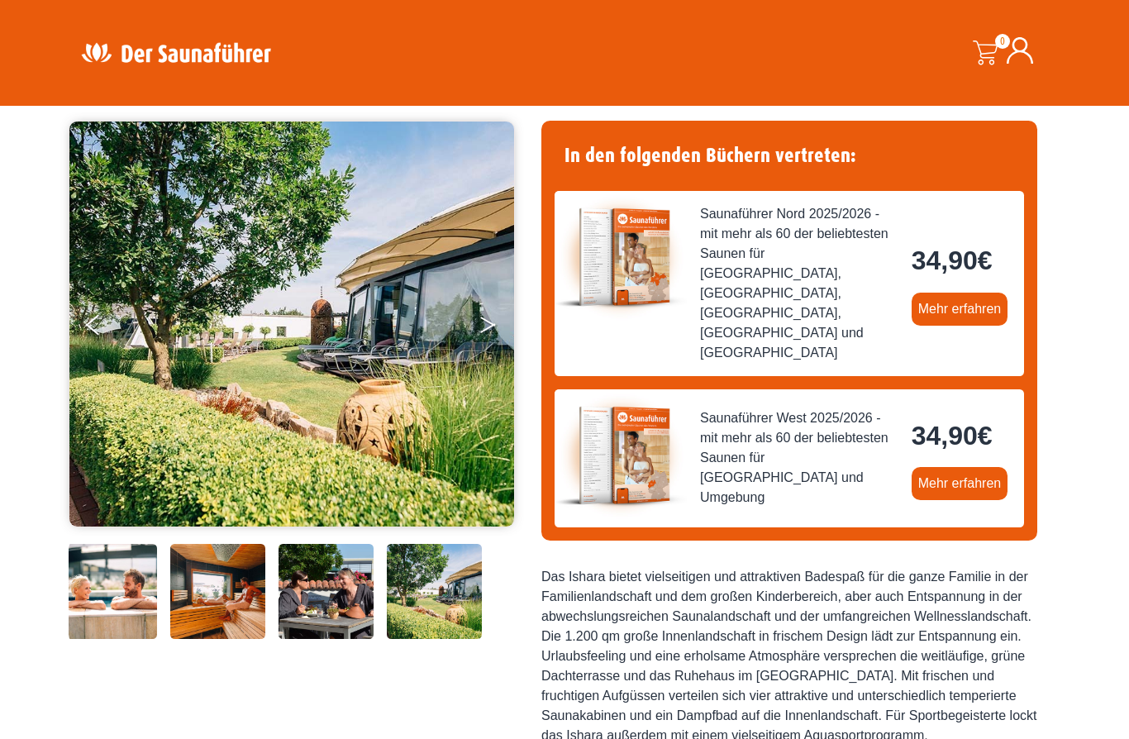
click at [496, 333] on button "Next" at bounding box center [498, 327] width 41 height 41
click at [495, 331] on button "Next" at bounding box center [498, 327] width 41 height 41
click at [490, 324] on button "Next" at bounding box center [498, 327] width 41 height 41
